Goal: Information Seeking & Learning: Learn about a topic

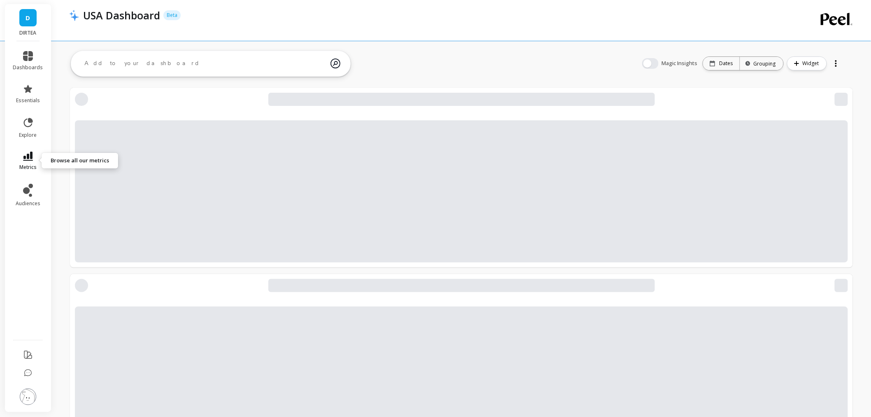
click at [31, 165] on span "metrics" at bounding box center [27, 167] width 17 height 7
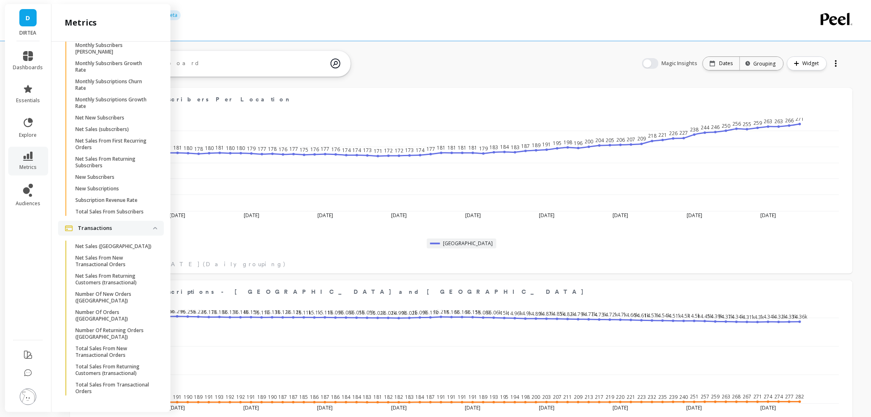
scroll to position [2469, 0]
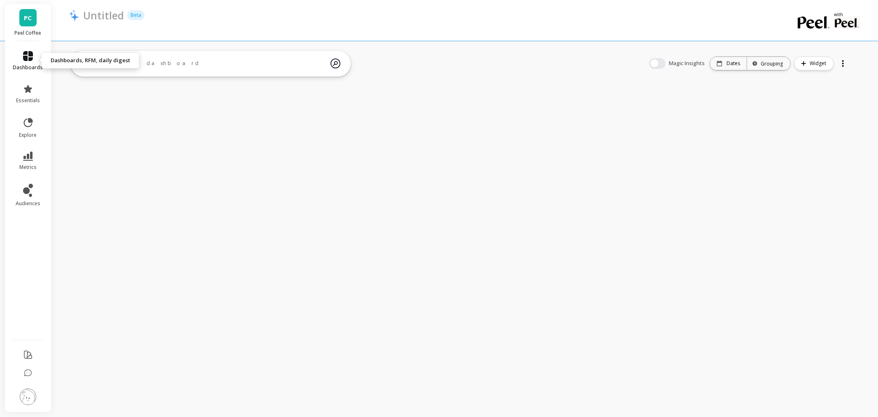
click at [33, 58] on link "dashboards" at bounding box center [28, 61] width 30 height 20
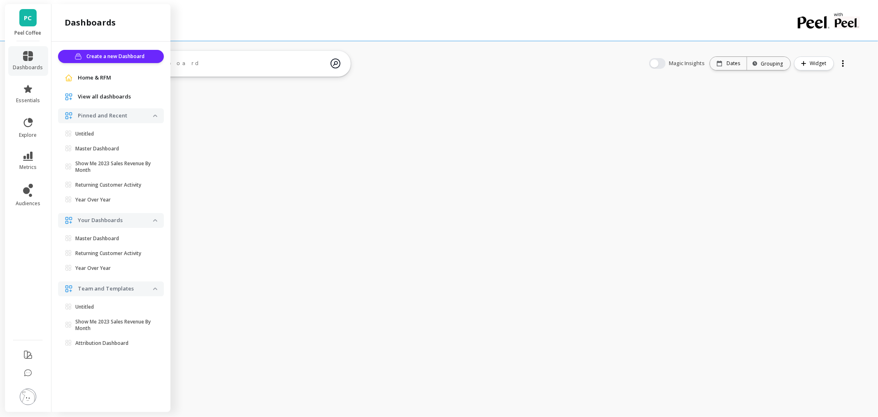
click at [9, 243] on ul "dashboards essentials explore metrics audiences" at bounding box center [28, 188] width 47 height 284
click at [26, 20] on span "PC" at bounding box center [28, 17] width 8 height 9
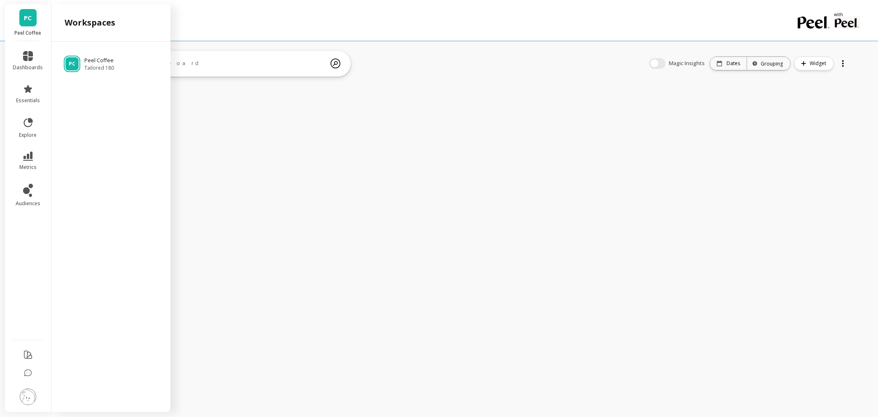
click at [28, 19] on span "PC" at bounding box center [28, 17] width 8 height 9
click at [30, 58] on icon at bounding box center [28, 56] width 10 height 10
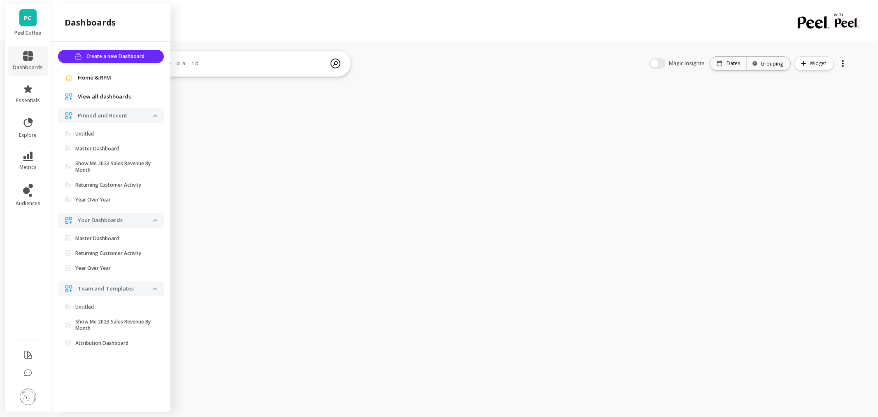
click at [92, 77] on span "Home & RFM" at bounding box center [94, 78] width 33 height 8
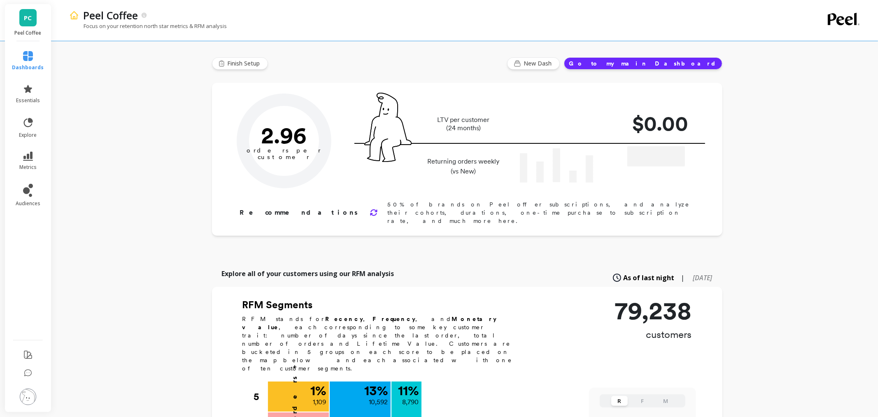
type input "Champions"
type input "8790"
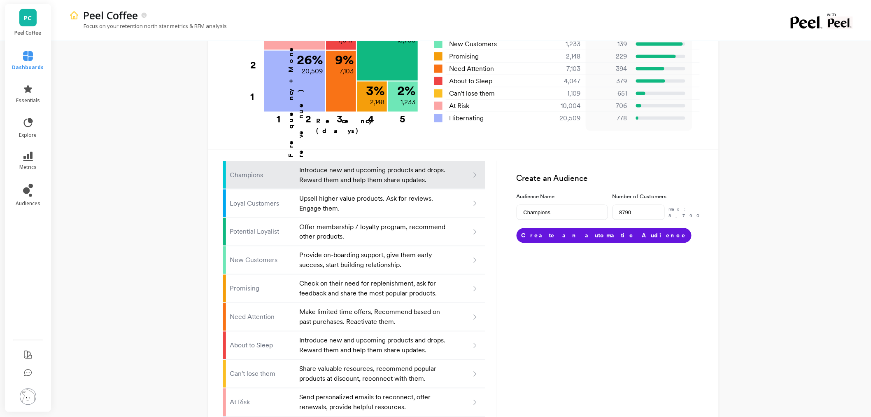
scroll to position [440, 0]
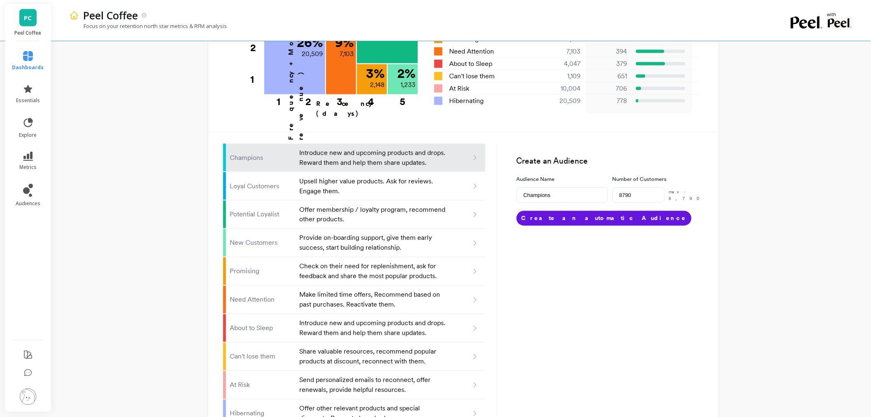
click at [30, 389] on img at bounding box center [28, 396] width 16 height 16
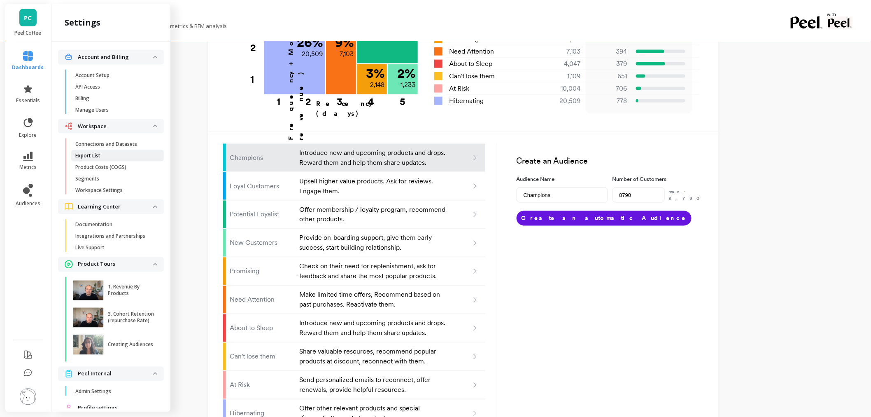
click at [132, 150] on link "Export List" at bounding box center [117, 156] width 93 height 12
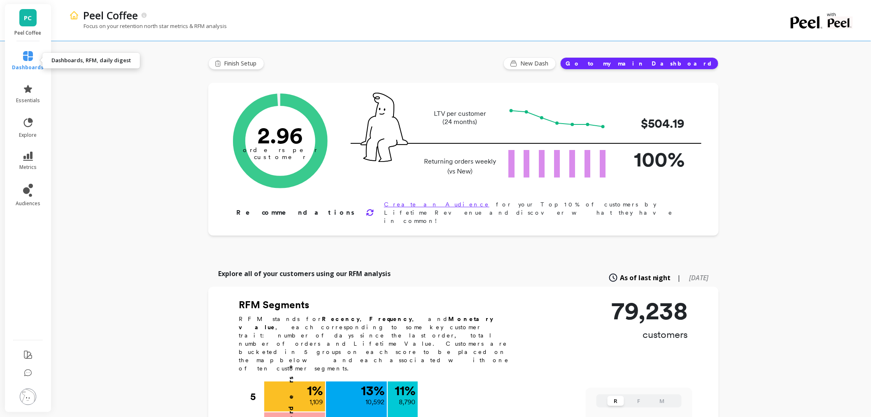
click at [28, 63] on link "dashboards" at bounding box center [28, 61] width 32 height 20
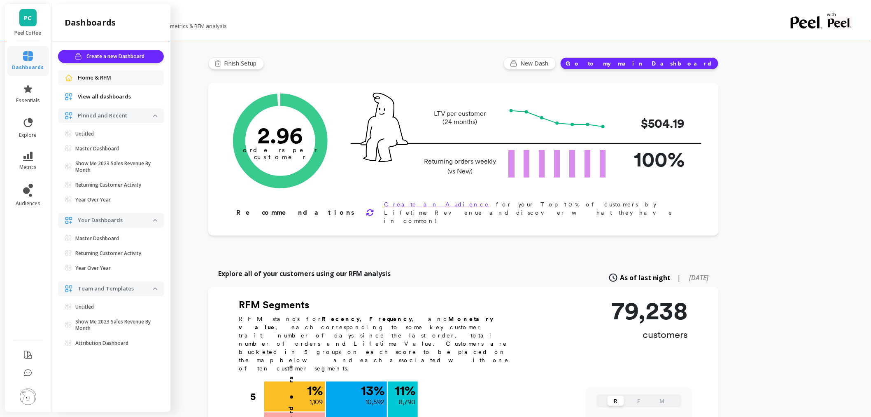
click at [104, 74] on span "Home & RFM" at bounding box center [94, 78] width 33 height 8
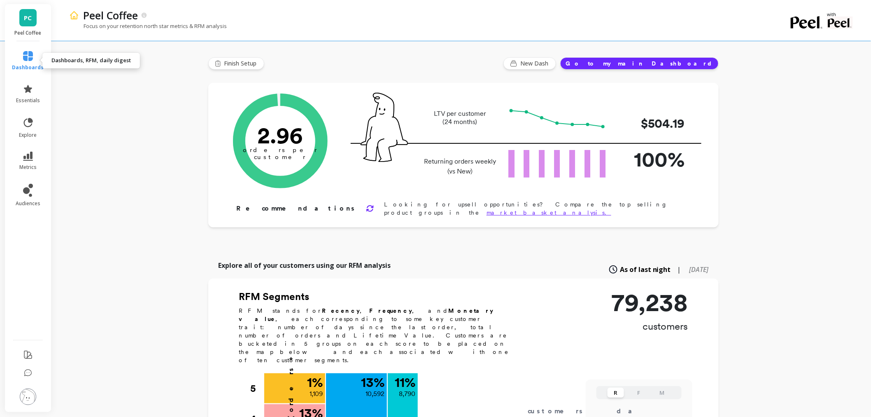
click at [14, 58] on link "dashboards" at bounding box center [28, 61] width 32 height 20
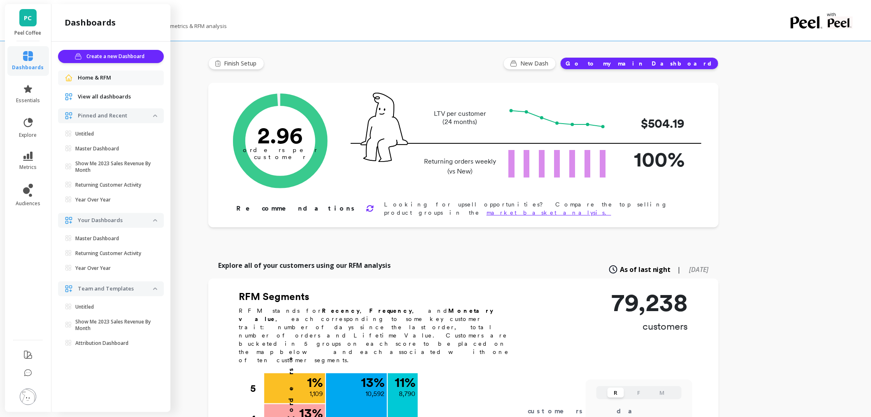
click at [95, 98] on span "View all dashboards" at bounding box center [104, 97] width 53 height 8
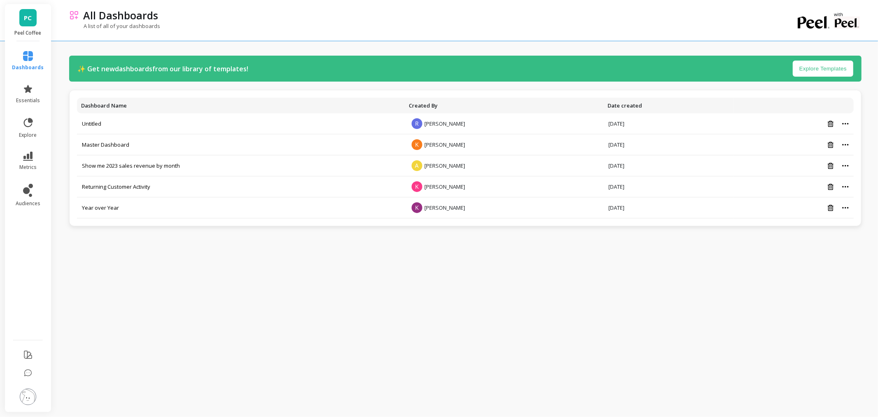
click at [199, 277] on div "✨ Get new dashboards from our library of templates! Explore Templates Dashboard…" at bounding box center [465, 207] width 792 height 400
click at [26, 24] on link "PC" at bounding box center [27, 17] width 17 height 17
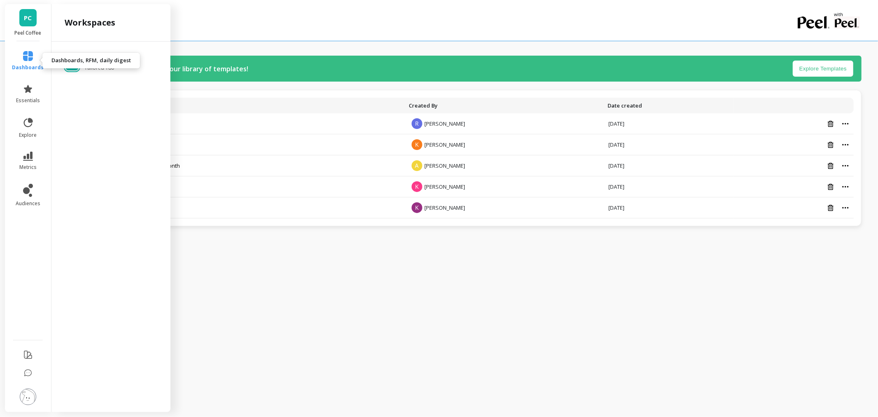
click at [18, 59] on link "dashboards" at bounding box center [28, 61] width 32 height 20
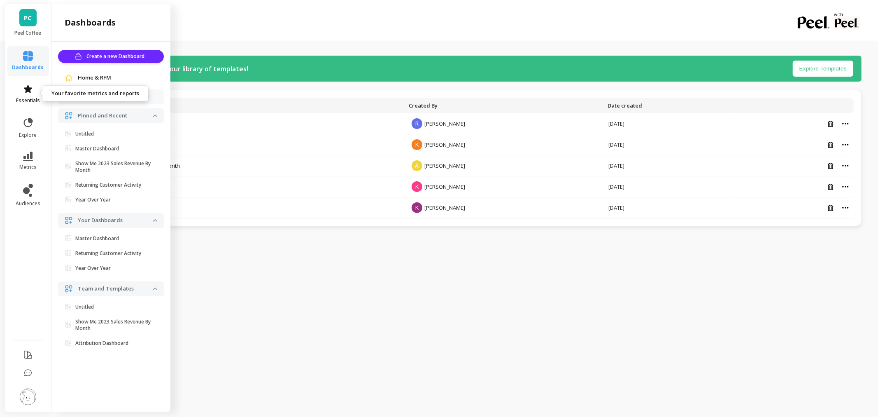
click at [14, 102] on link "essentials" at bounding box center [28, 94] width 32 height 20
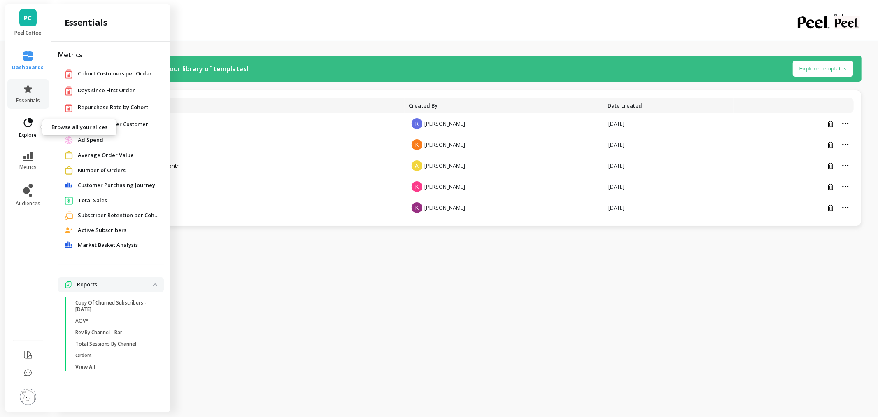
click at [14, 130] on link "explore" at bounding box center [28, 127] width 32 height 21
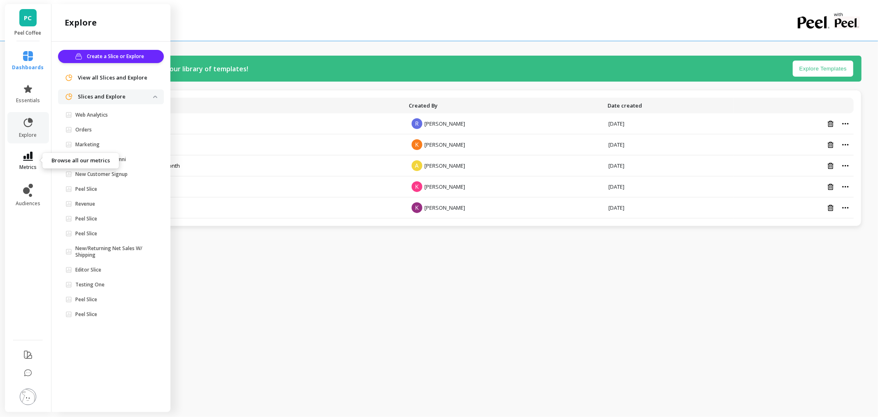
click at [30, 161] on link "metrics" at bounding box center [28, 160] width 32 height 19
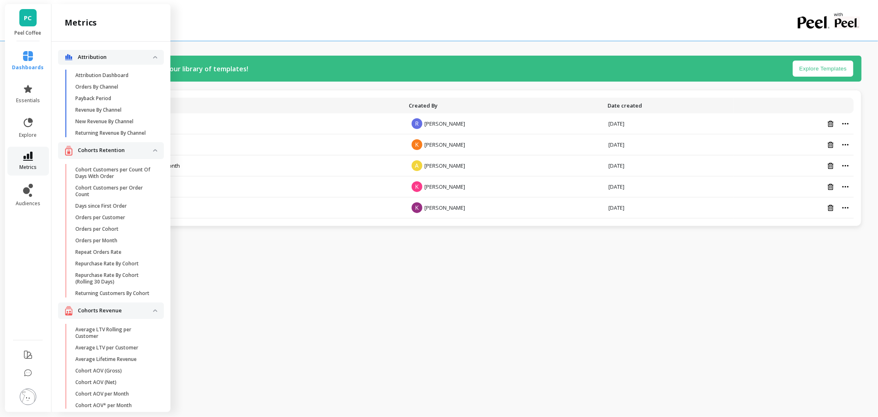
scroll to position [2362, 0]
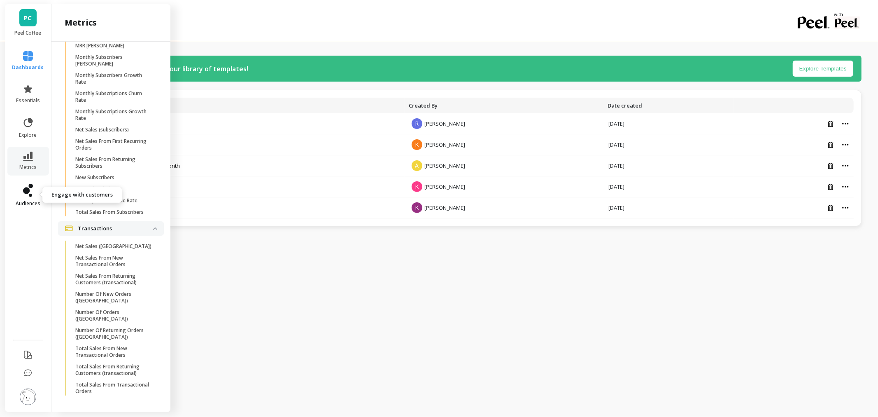
click at [32, 193] on icon at bounding box center [28, 190] width 10 height 13
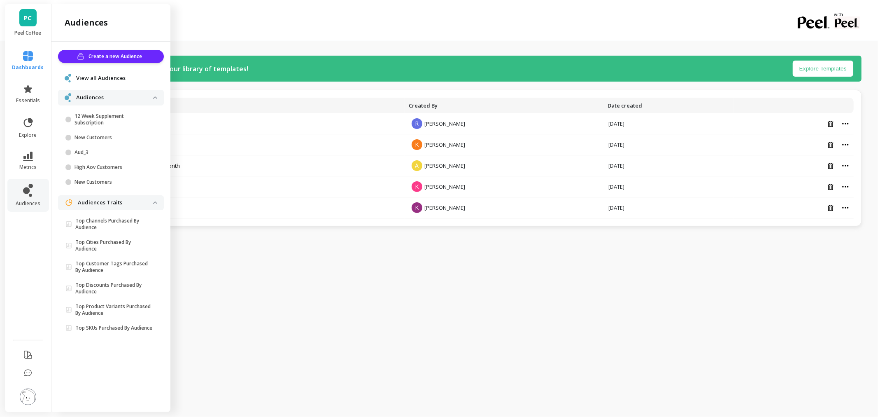
click at [364, 313] on div "✨ Get new dashboards from our library of templates! Explore Templates Dashboard…" at bounding box center [465, 207] width 792 height 400
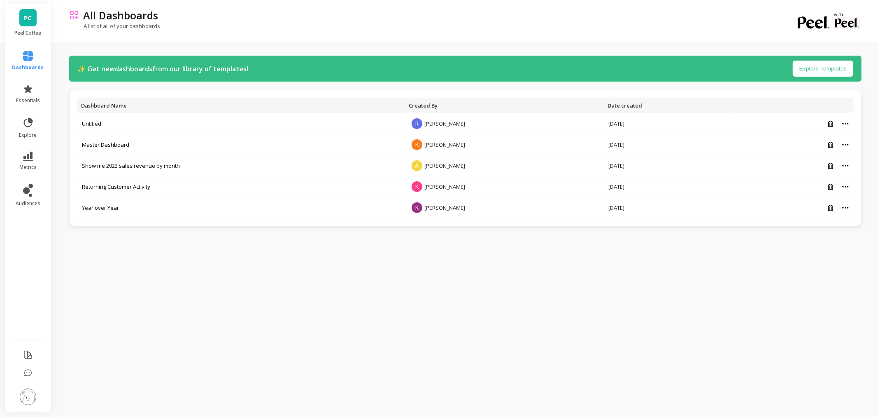
click at [33, 19] on link "PC" at bounding box center [27, 17] width 17 height 17
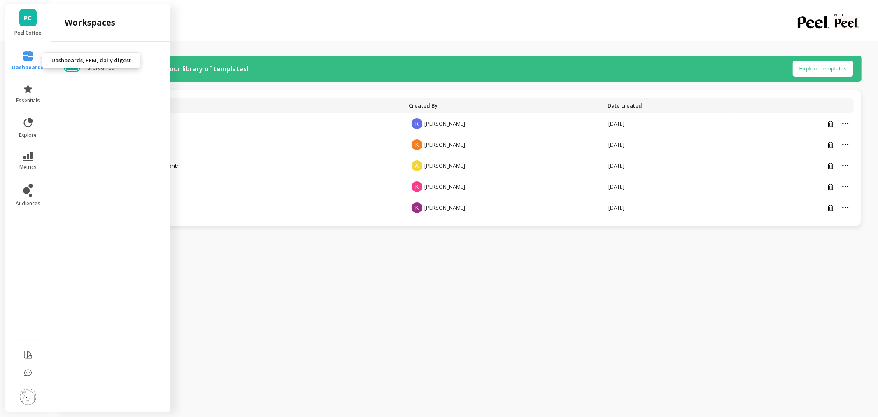
click at [31, 70] on span "dashboards" at bounding box center [28, 67] width 32 height 7
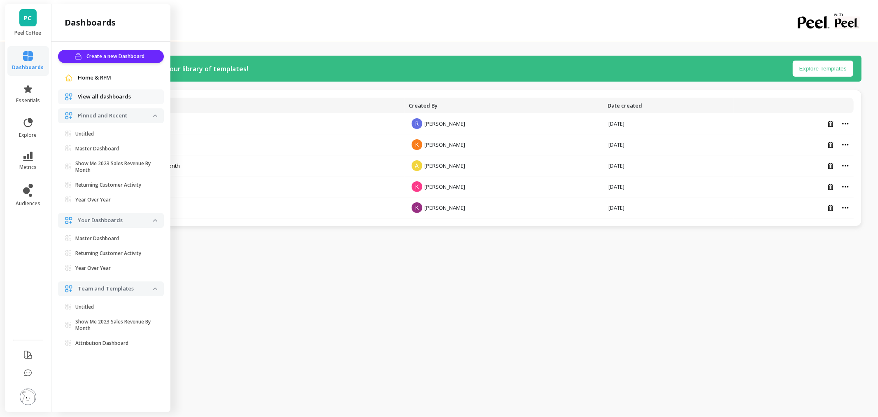
click at [105, 78] on span "Home & RFM" at bounding box center [94, 78] width 33 height 8
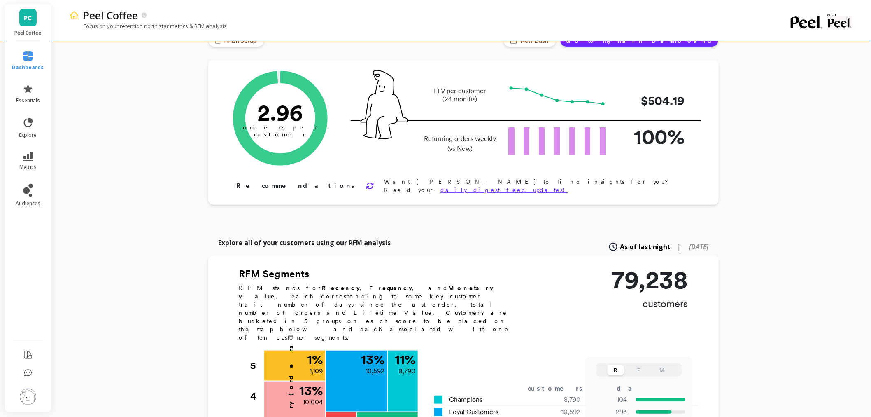
scroll to position [46, 0]
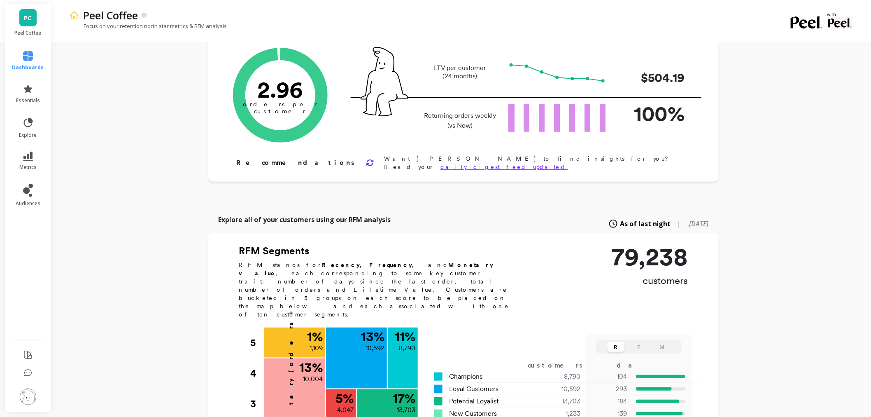
click at [92, 187] on div "Peel Coffee Focus on your retention north star metrics & RFM analysis with Fini…" at bounding box center [463, 398] width 815 height 888
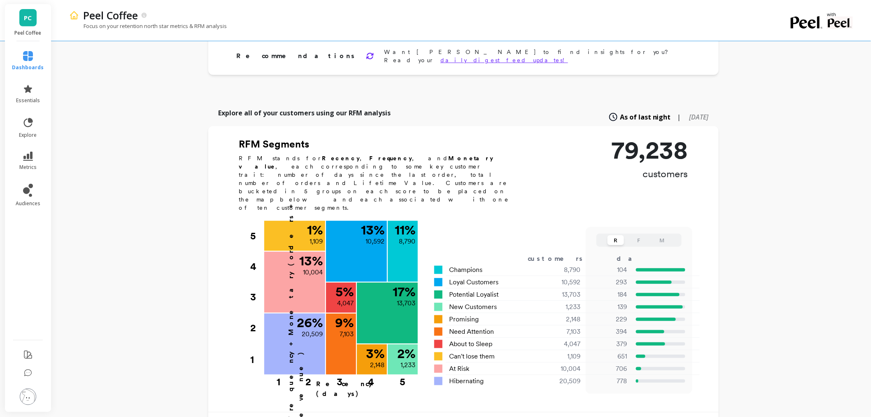
scroll to position [183, 0]
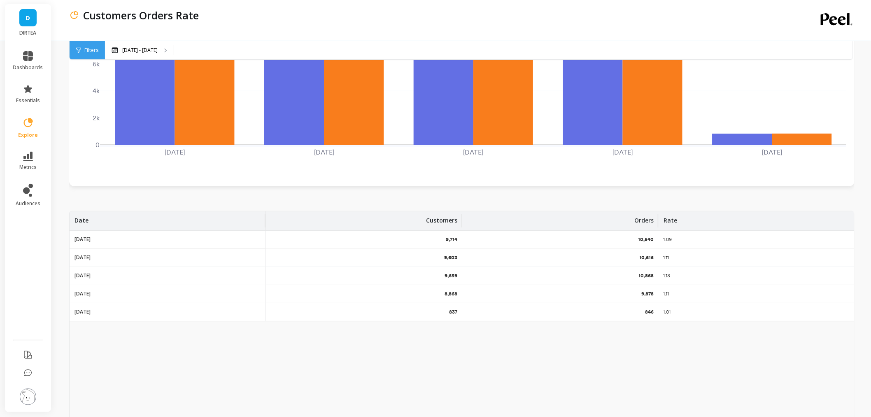
scroll to position [137, 0]
click at [91, 216] on div "Date" at bounding box center [168, 220] width 186 height 19
click at [117, 282] on span "Sort Descending" at bounding box center [127, 278] width 108 height 13
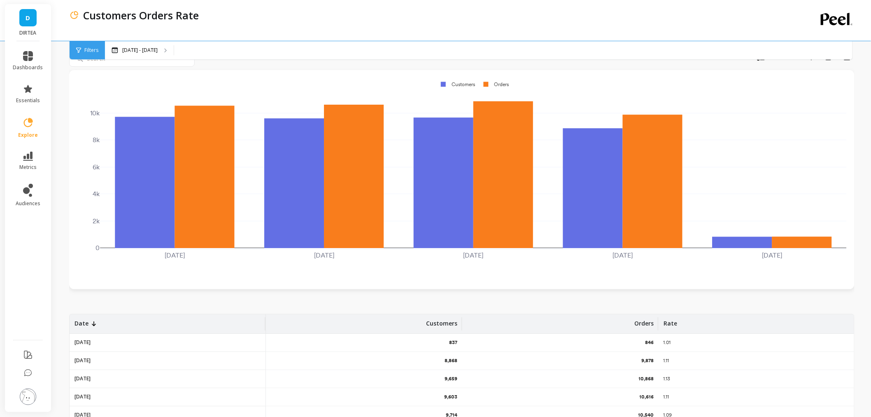
scroll to position [0, 0]
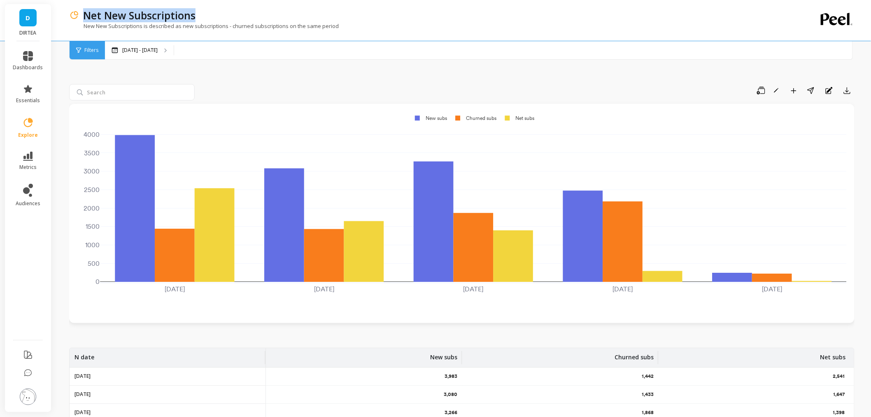
drag, startPoint x: 202, startPoint y: 14, endPoint x: 84, endPoint y: 19, distance: 117.4
click at [84, 19] on div "Net New Subscriptions" at bounding box center [433, 15] width 708 height 14
copy p "Net New Subscriptions"
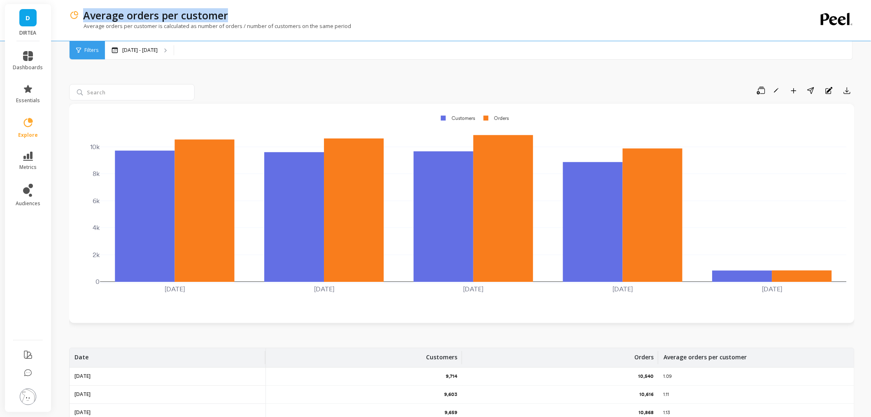
drag, startPoint x: 231, startPoint y: 13, endPoint x: 80, endPoint y: 13, distance: 151.1
click at [80, 13] on div "Average orders per customer" at bounding box center [433, 15] width 708 height 14
copy p "Average orders per customer"
